Goal: Task Accomplishment & Management: Manage account settings

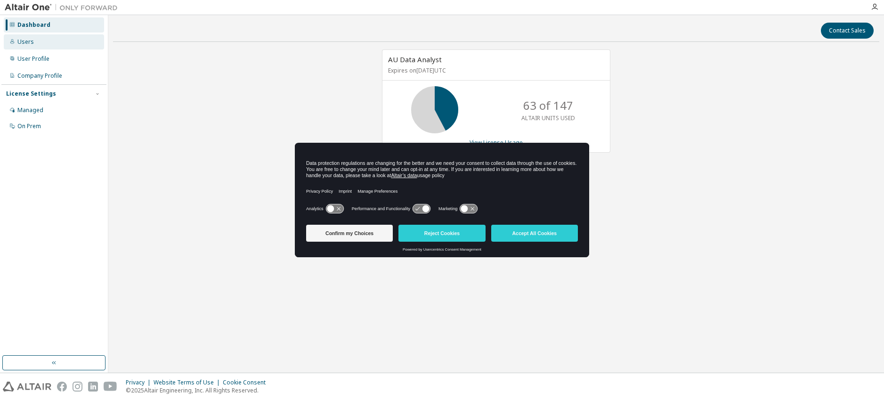
click at [27, 45] on div "Users" at bounding box center [25, 42] width 16 height 8
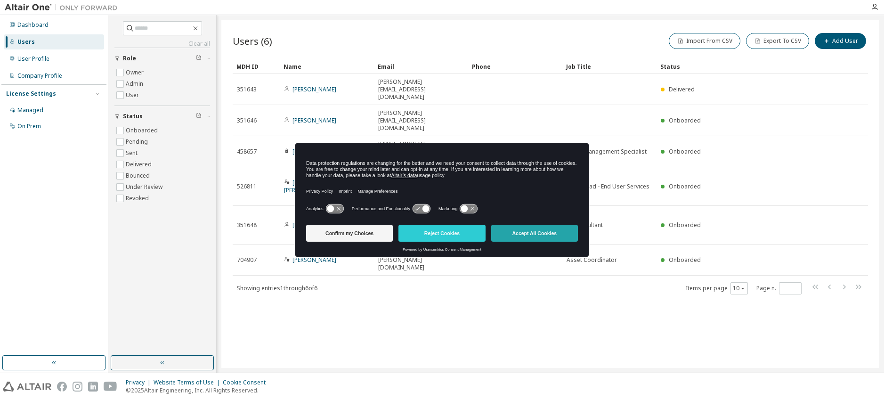
click at [515, 235] on button "Accept All Cookies" at bounding box center [534, 233] width 87 height 17
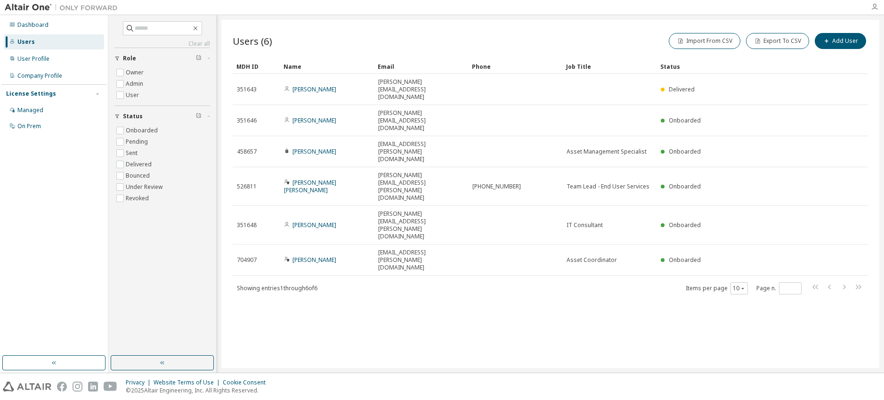
click at [874, 5] on icon "button" at bounding box center [874, 7] width 8 height 8
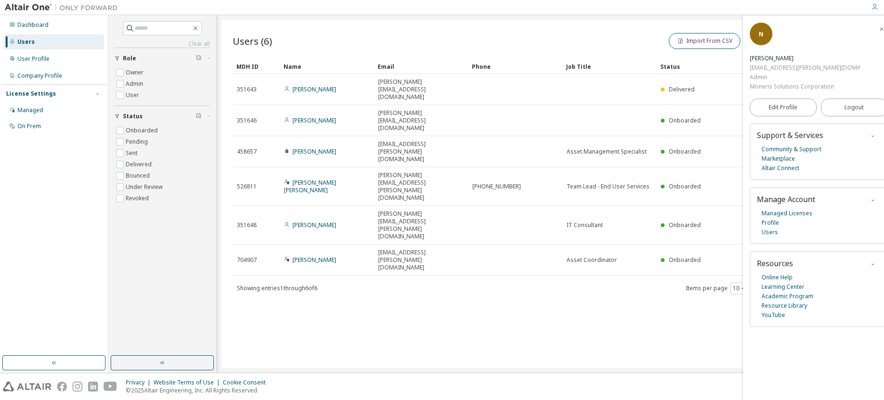
click at [874, 5] on icon "button" at bounding box center [874, 7] width 8 height 8
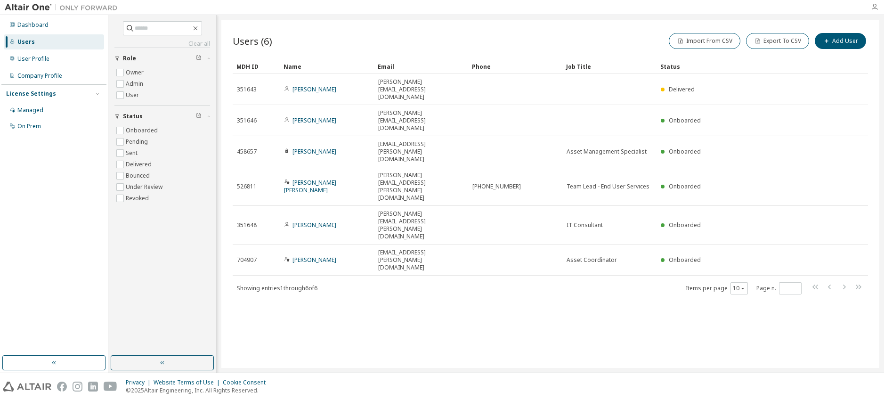
click at [874, 5] on icon "button" at bounding box center [874, 7] width 8 height 8
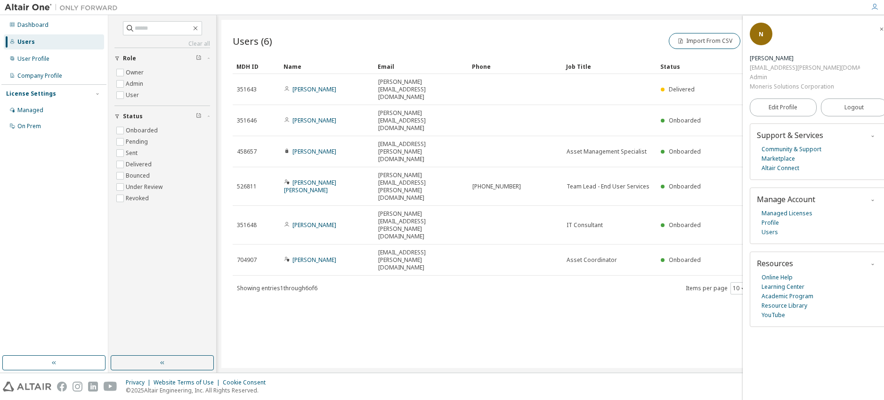
click at [874, 5] on icon "button" at bounding box center [874, 7] width 8 height 8
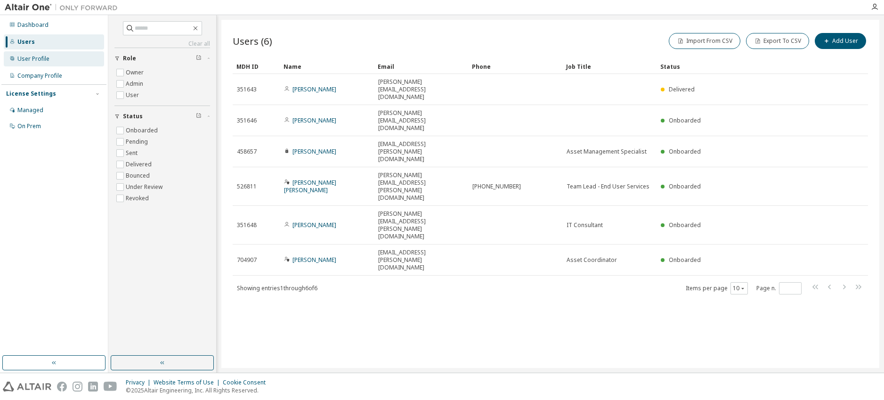
click at [49, 57] on div "User Profile" at bounding box center [54, 58] width 100 height 15
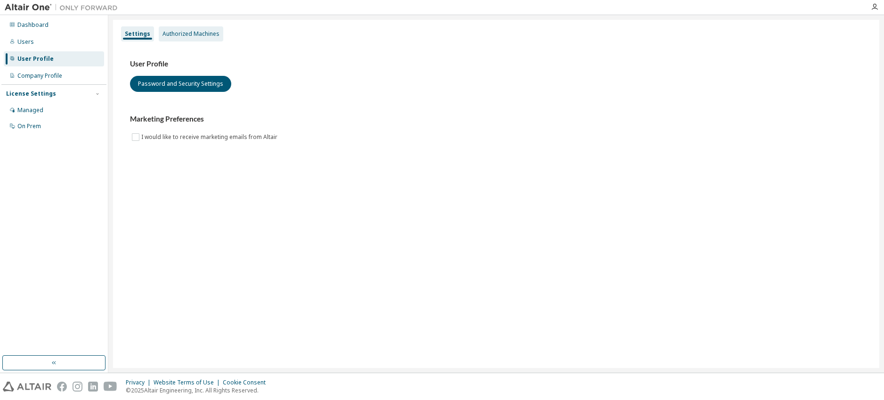
click at [200, 35] on div "Authorized Machines" at bounding box center [190, 34] width 57 height 8
